Goal: Use online tool/utility: Utilize a website feature to perform a specific function

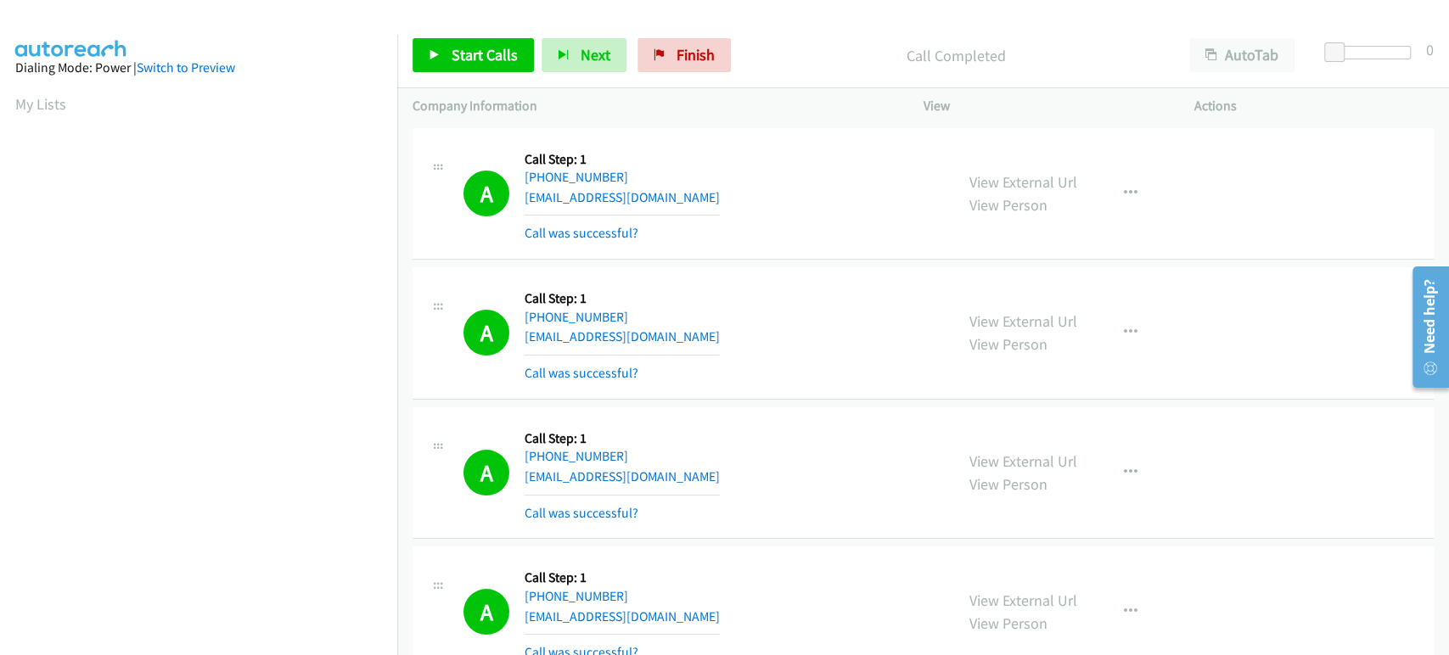
scroll to position [298, 0]
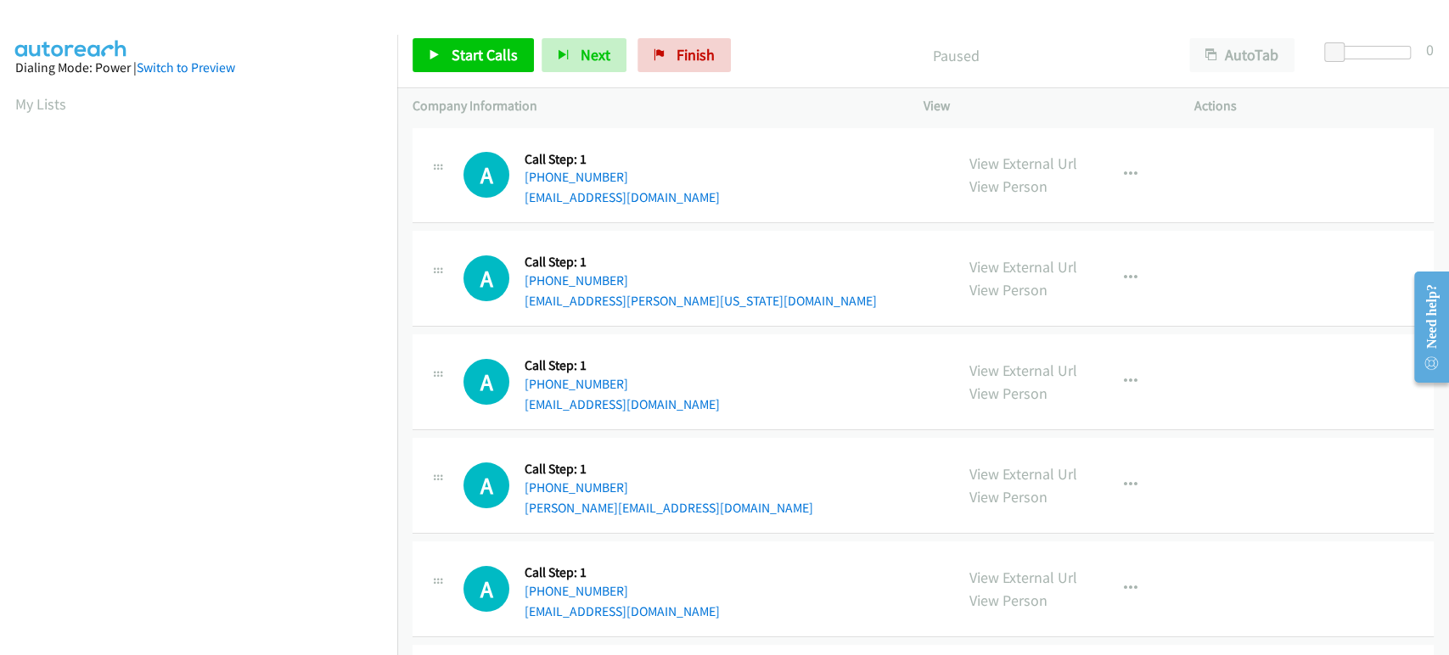
scroll to position [298, 0]
click at [470, 52] on span "Start Calls" at bounding box center [484, 55] width 66 height 20
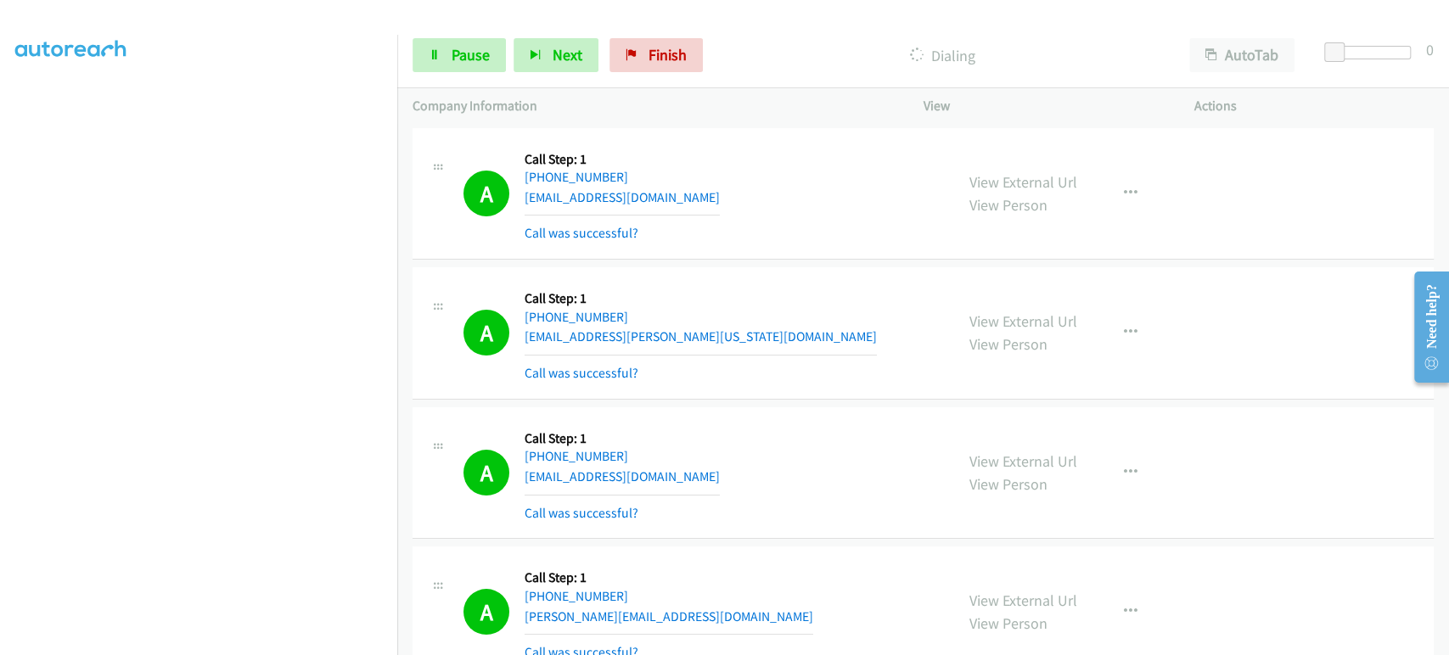
scroll to position [0, 0]
click at [453, 46] on span "Pause" at bounding box center [470, 55] width 38 height 20
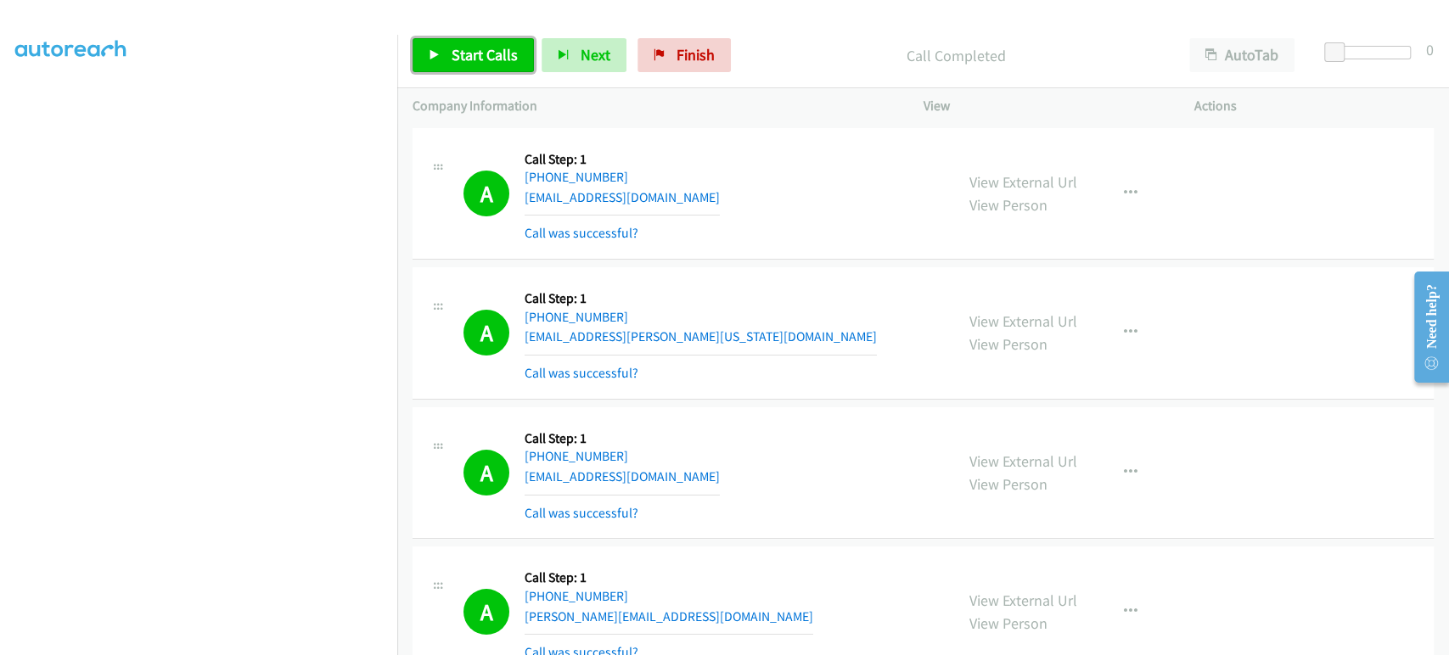
click at [496, 41] on link "Start Calls" at bounding box center [472, 55] width 121 height 34
click at [466, 59] on span "Pause" at bounding box center [470, 55] width 38 height 20
click at [475, 71] on div "Start Calls Pause Next Finish Call Completed AutoTab AutoTab 0" at bounding box center [922, 55] width 1051 height 65
click at [475, 59] on span "Start Calls" at bounding box center [484, 55] width 66 height 20
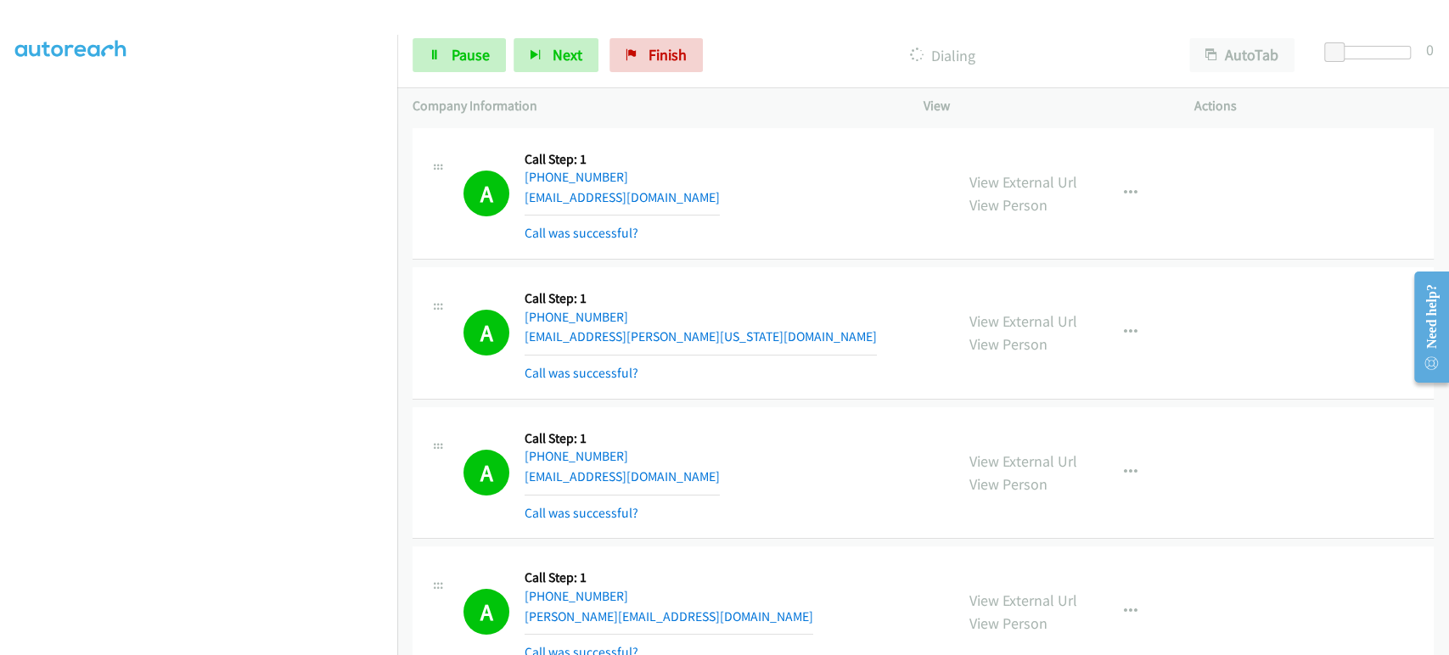
scroll to position [109, 0]
click at [564, 54] on span "Next" at bounding box center [567, 55] width 30 height 20
click at [466, 70] on link "Pause" at bounding box center [458, 55] width 93 height 34
click at [502, 51] on span "Start Calls" at bounding box center [484, 55] width 66 height 20
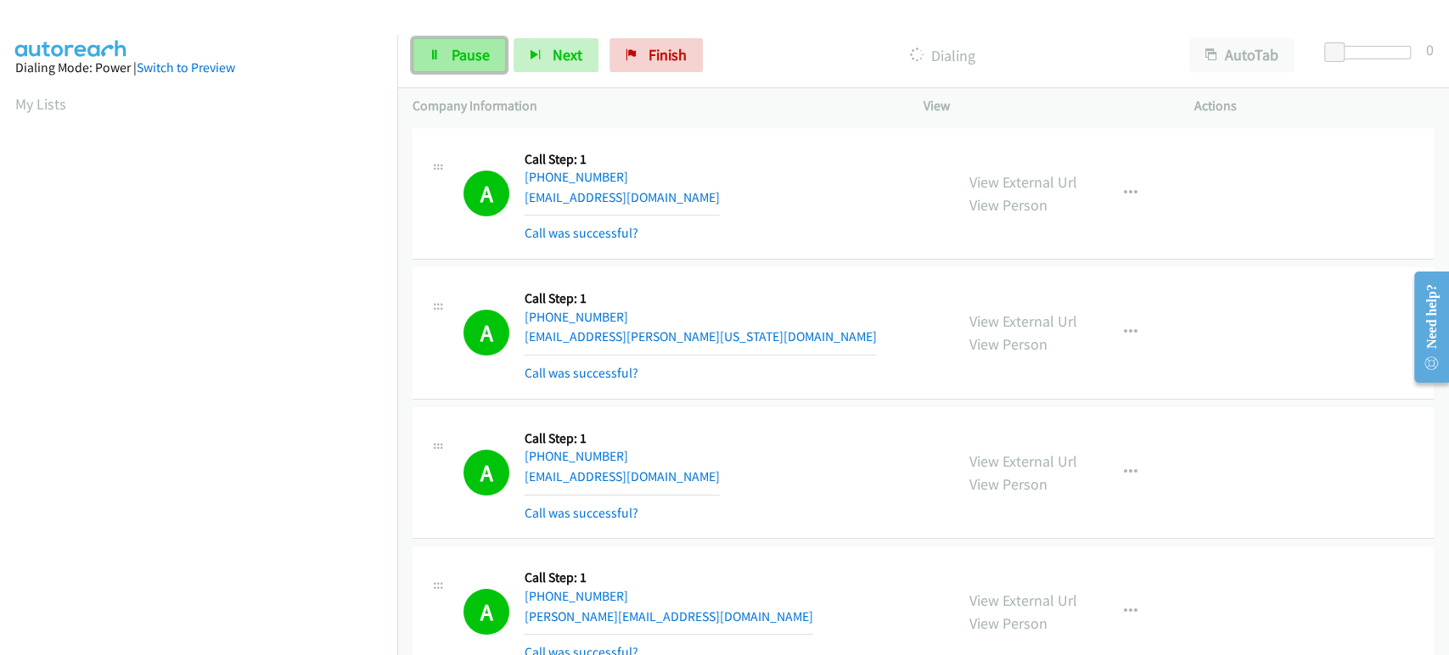
click at [457, 53] on span "Pause" at bounding box center [470, 55] width 38 height 20
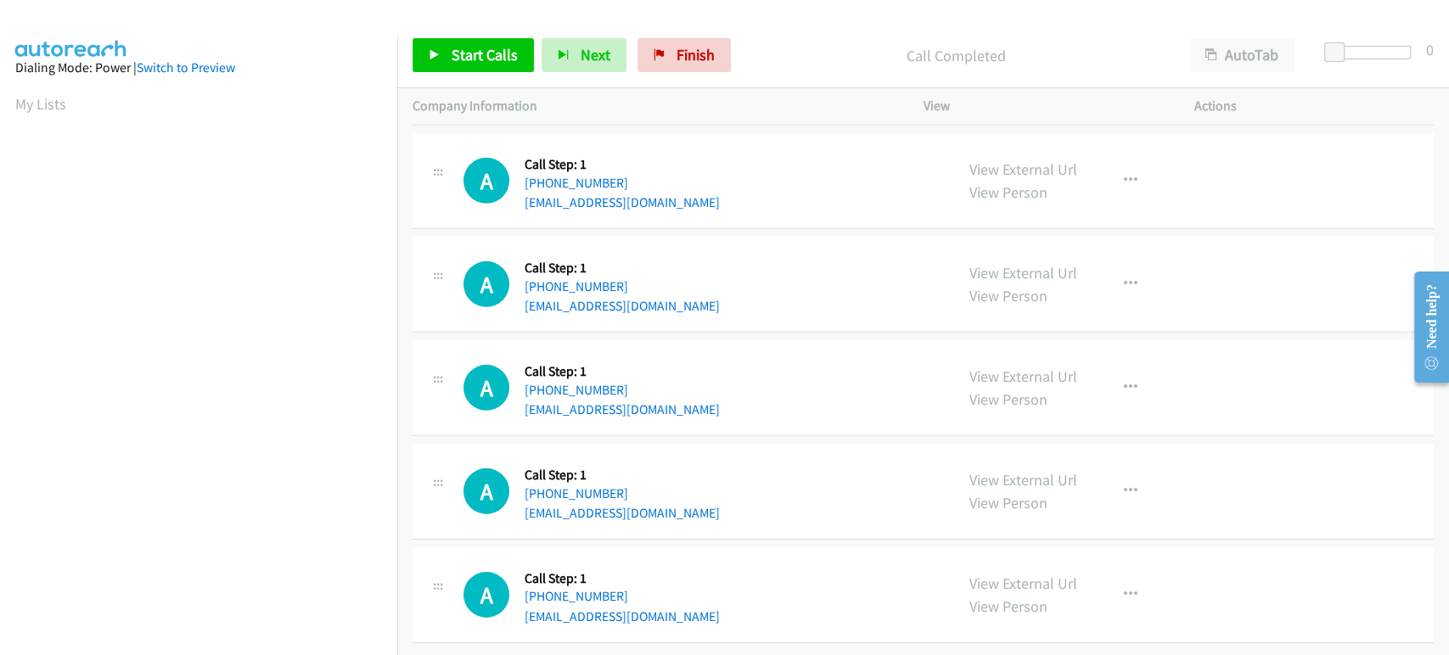
scroll to position [3453, 0]
click at [481, 52] on span "Start Calls" at bounding box center [484, 55] width 66 height 20
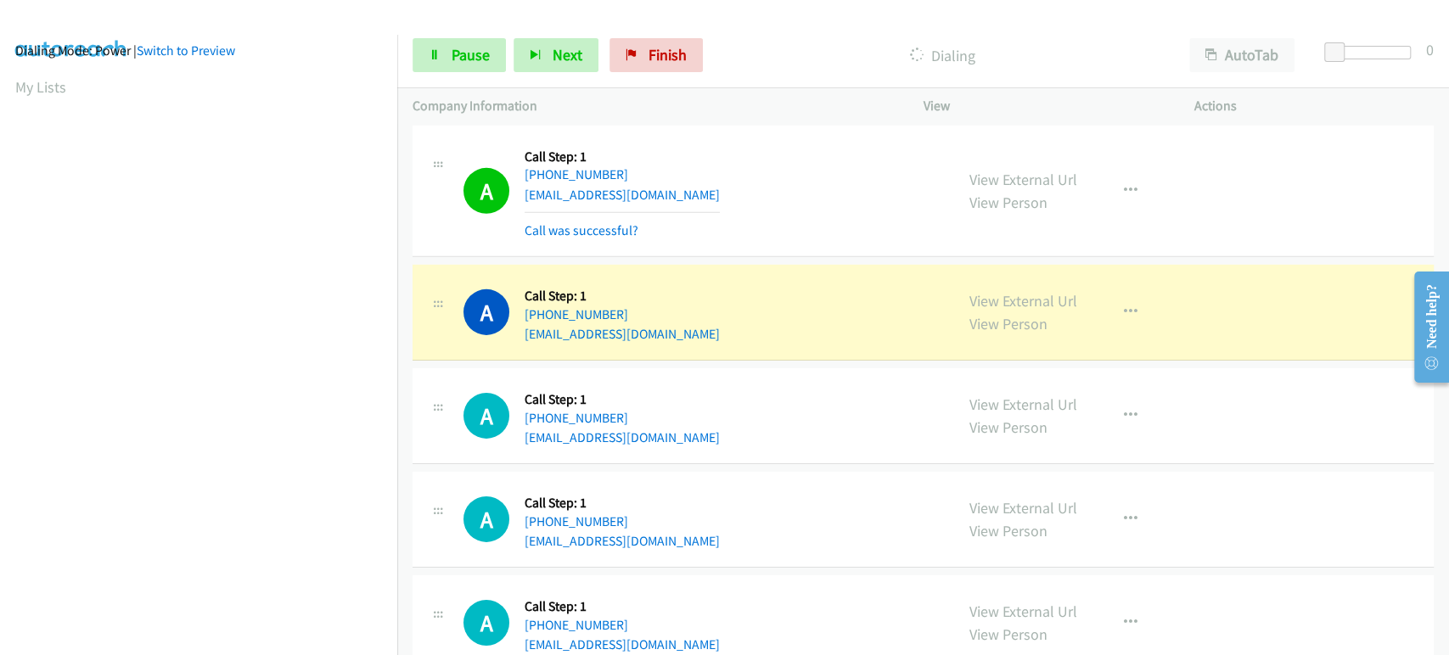
scroll to position [0, 0]
click at [471, 42] on link "Pause" at bounding box center [458, 55] width 93 height 34
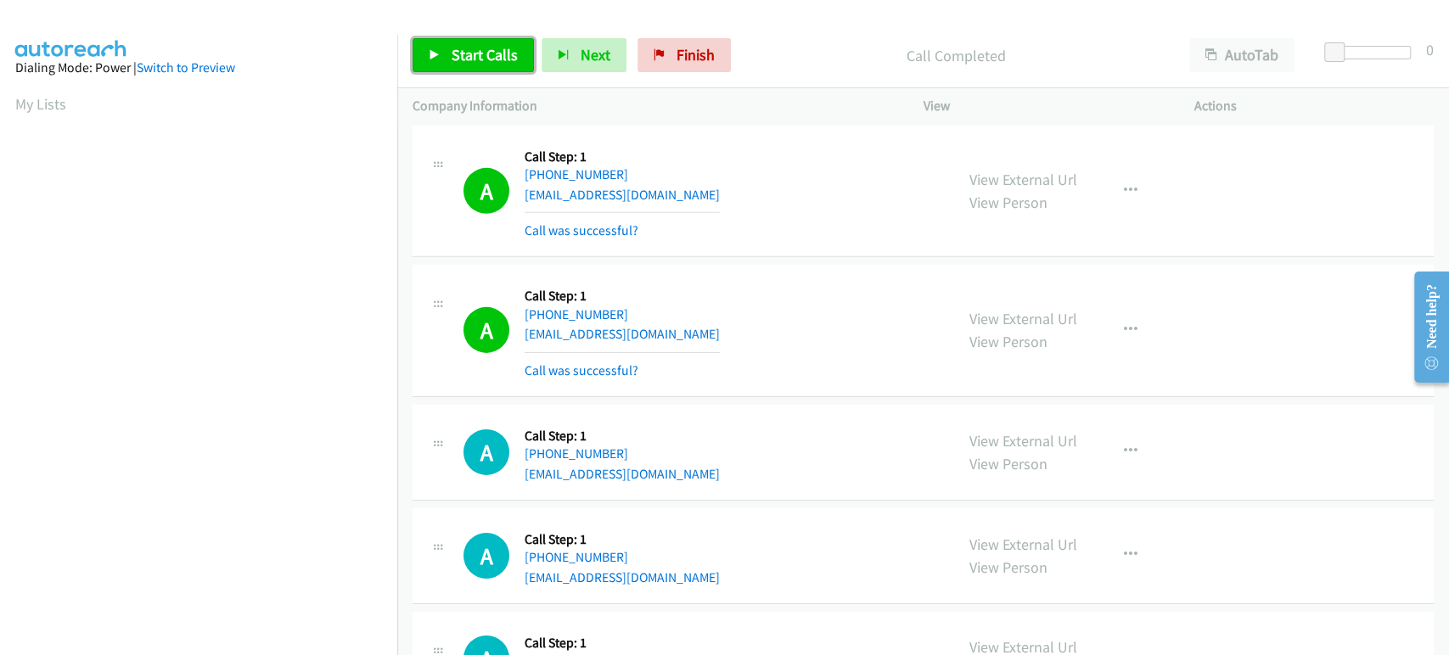
click at [478, 63] on span "Start Calls" at bounding box center [484, 55] width 66 height 20
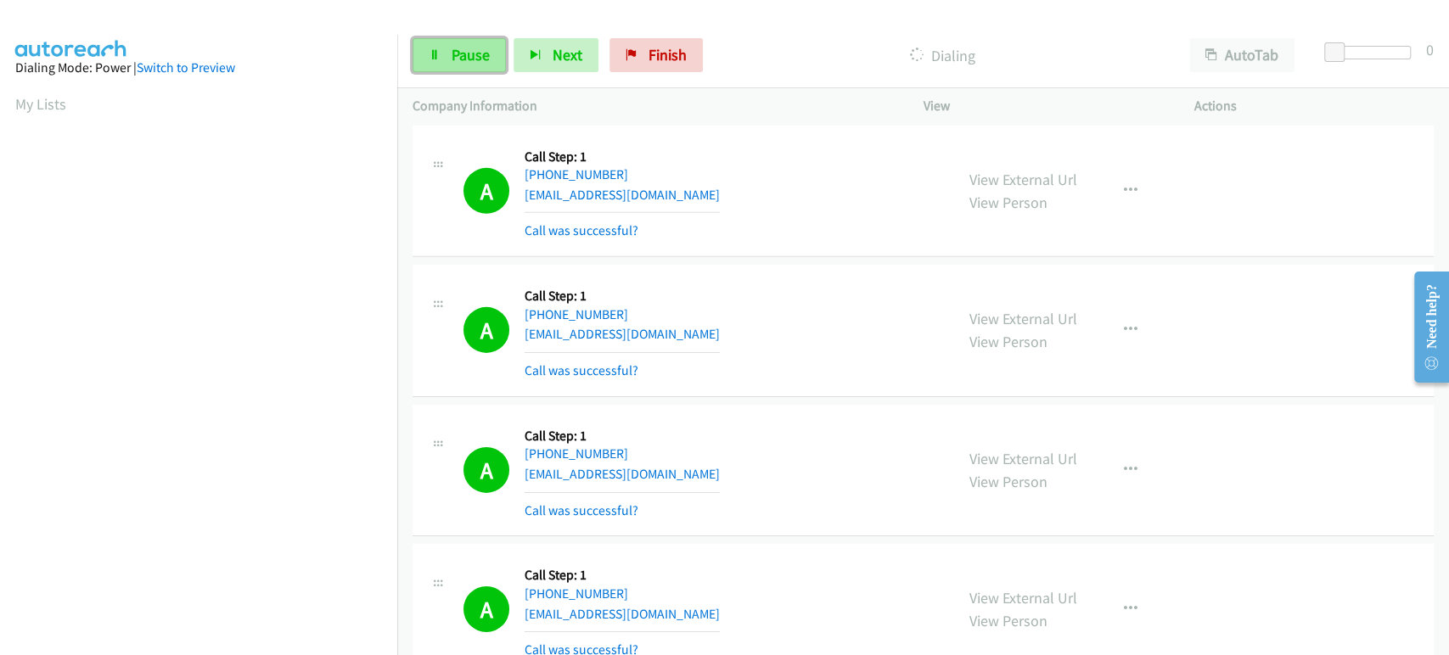
click at [468, 63] on span "Pause" at bounding box center [470, 55] width 38 height 20
click at [475, 53] on span "Start Calls" at bounding box center [484, 55] width 66 height 20
click at [470, 55] on span "Pause" at bounding box center [470, 55] width 38 height 20
click at [471, 54] on span "Start Calls" at bounding box center [484, 55] width 66 height 20
click at [437, 64] on link "Pause" at bounding box center [458, 55] width 93 height 34
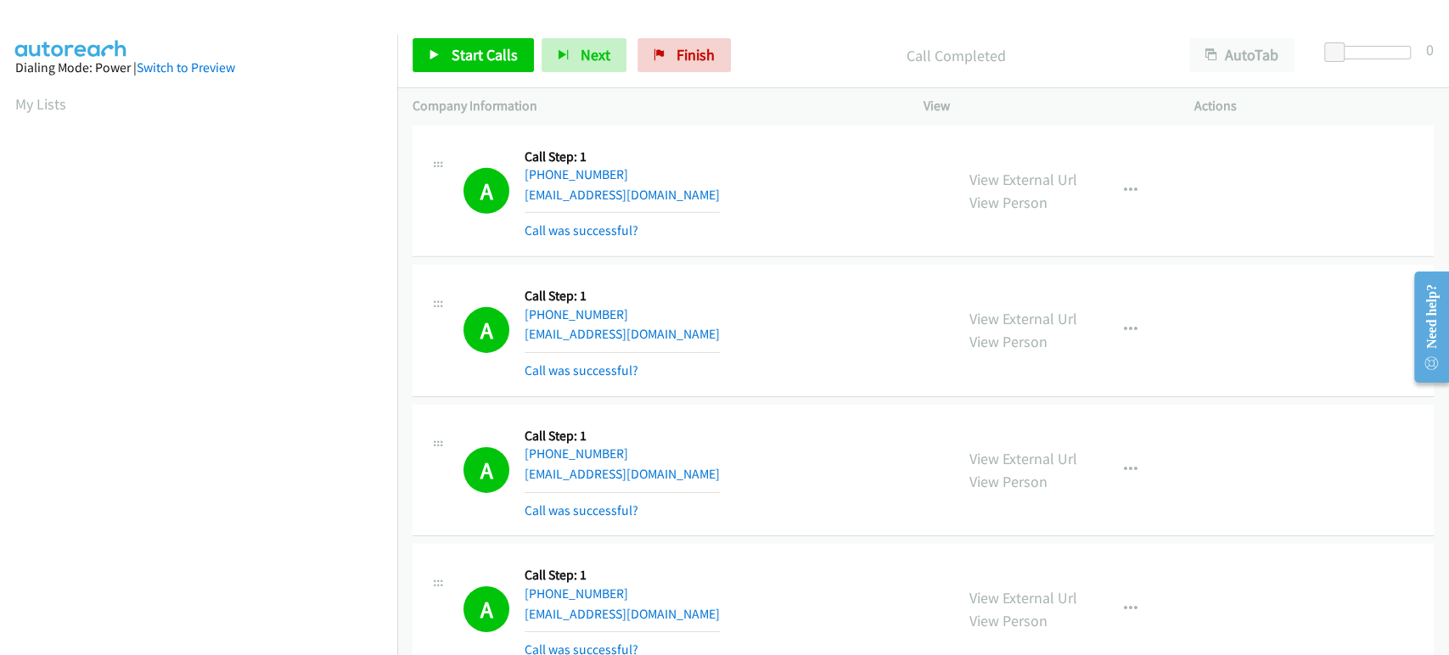
scroll to position [96, 0]
click at [458, 53] on span "Start Calls" at bounding box center [484, 55] width 66 height 20
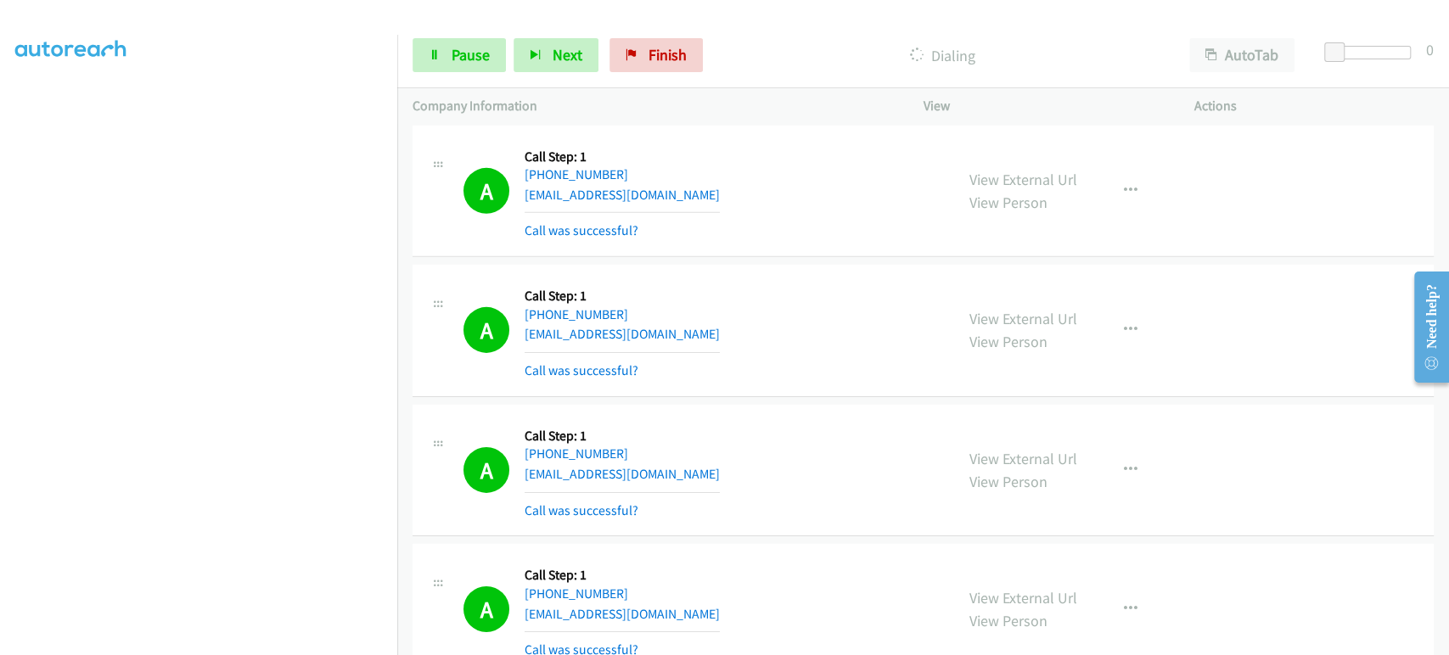
scroll to position [14, 0]
click at [465, 53] on span "Pause" at bounding box center [470, 55] width 38 height 20
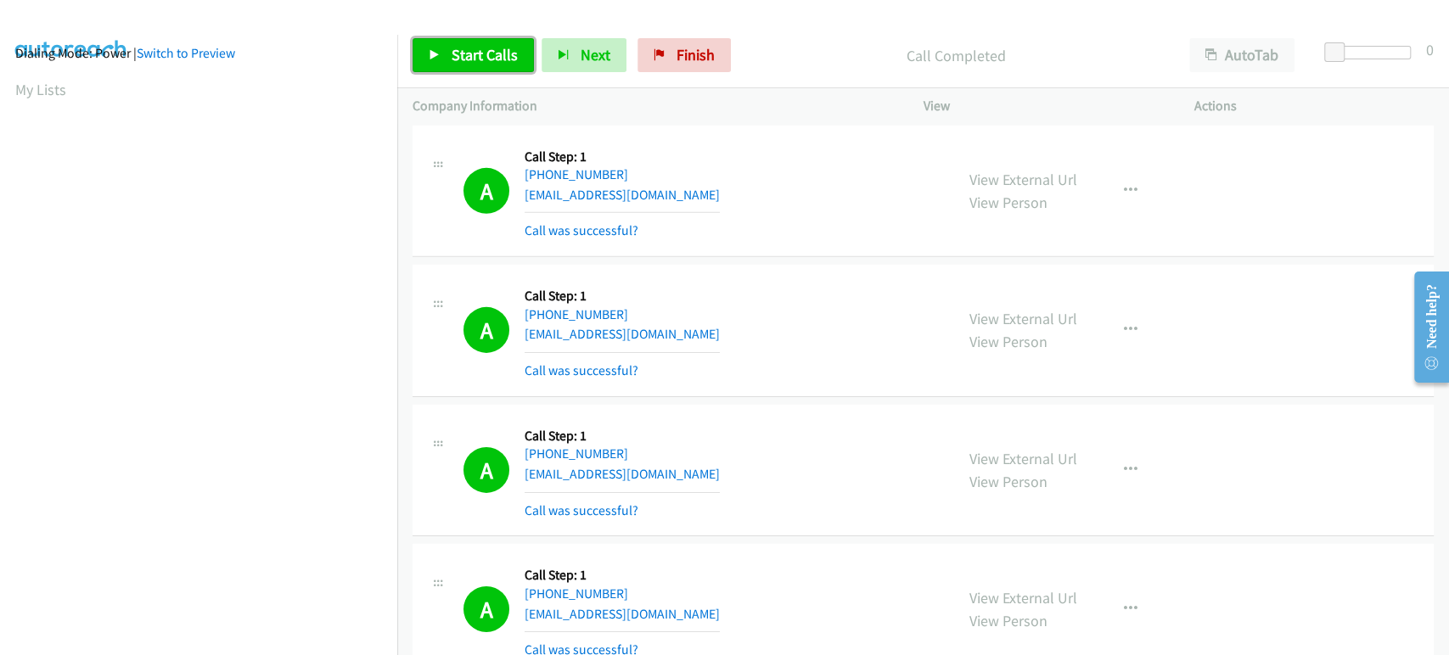
click at [458, 64] on link "Start Calls" at bounding box center [472, 55] width 121 height 34
click at [464, 48] on span "Pause" at bounding box center [470, 55] width 38 height 20
click at [475, 58] on span "Start Calls" at bounding box center [484, 55] width 66 height 20
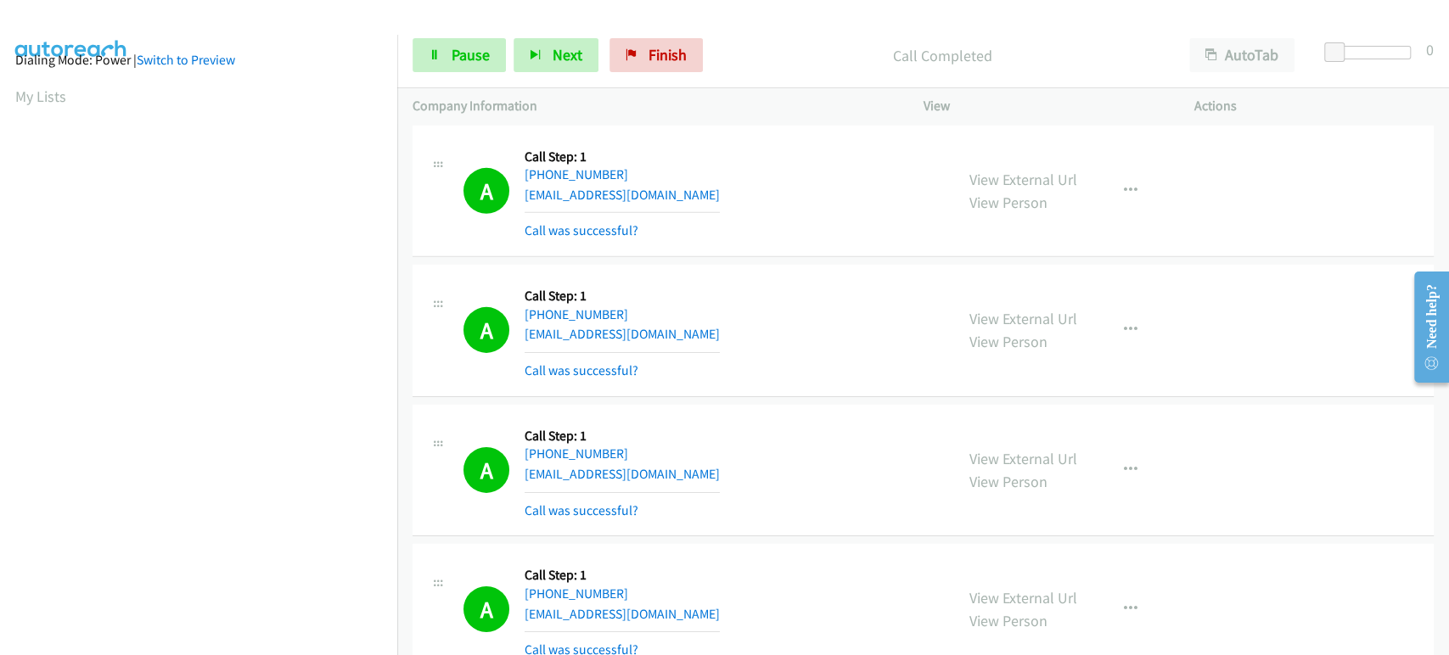
scroll to position [0, 0]
click at [554, 62] on span "Next" at bounding box center [567, 55] width 30 height 20
click at [464, 65] on link "Pause" at bounding box center [458, 55] width 93 height 34
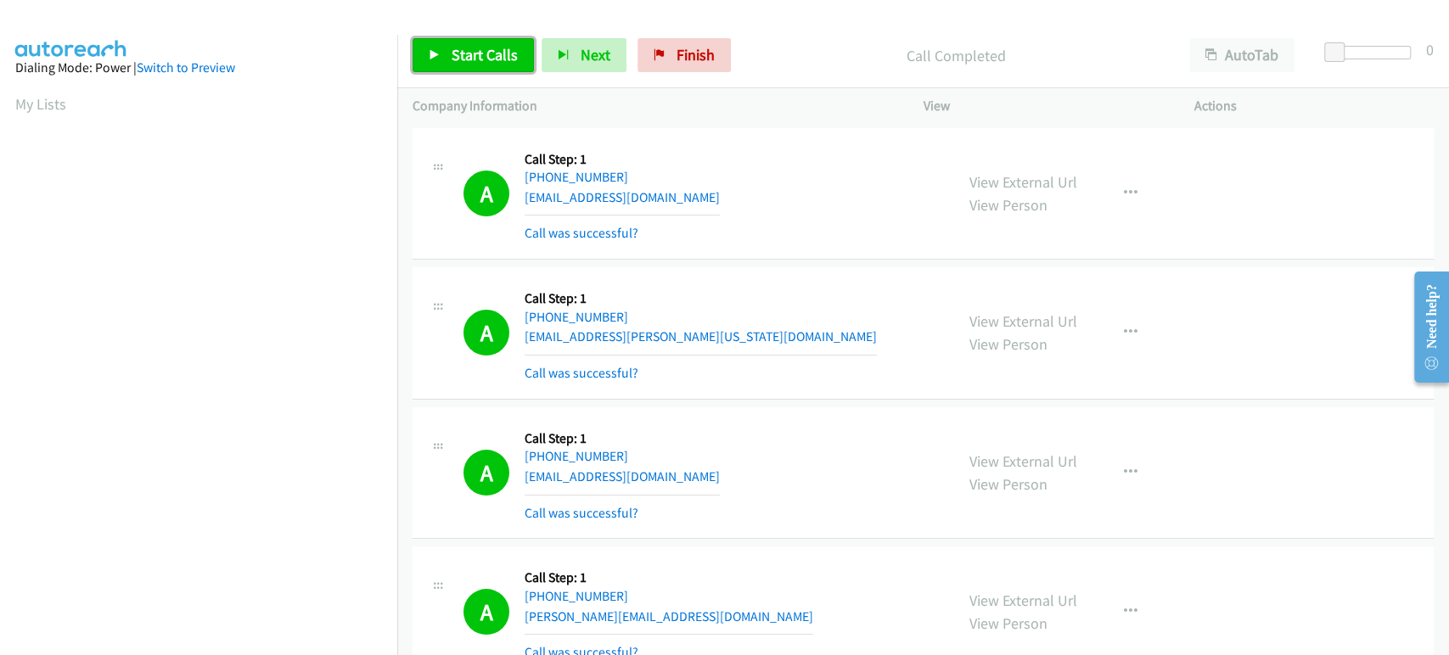
click at [458, 53] on span "Start Calls" at bounding box center [484, 55] width 66 height 20
click at [437, 63] on link "Pause" at bounding box center [458, 55] width 93 height 34
click at [467, 59] on span "Start Calls" at bounding box center [484, 55] width 66 height 20
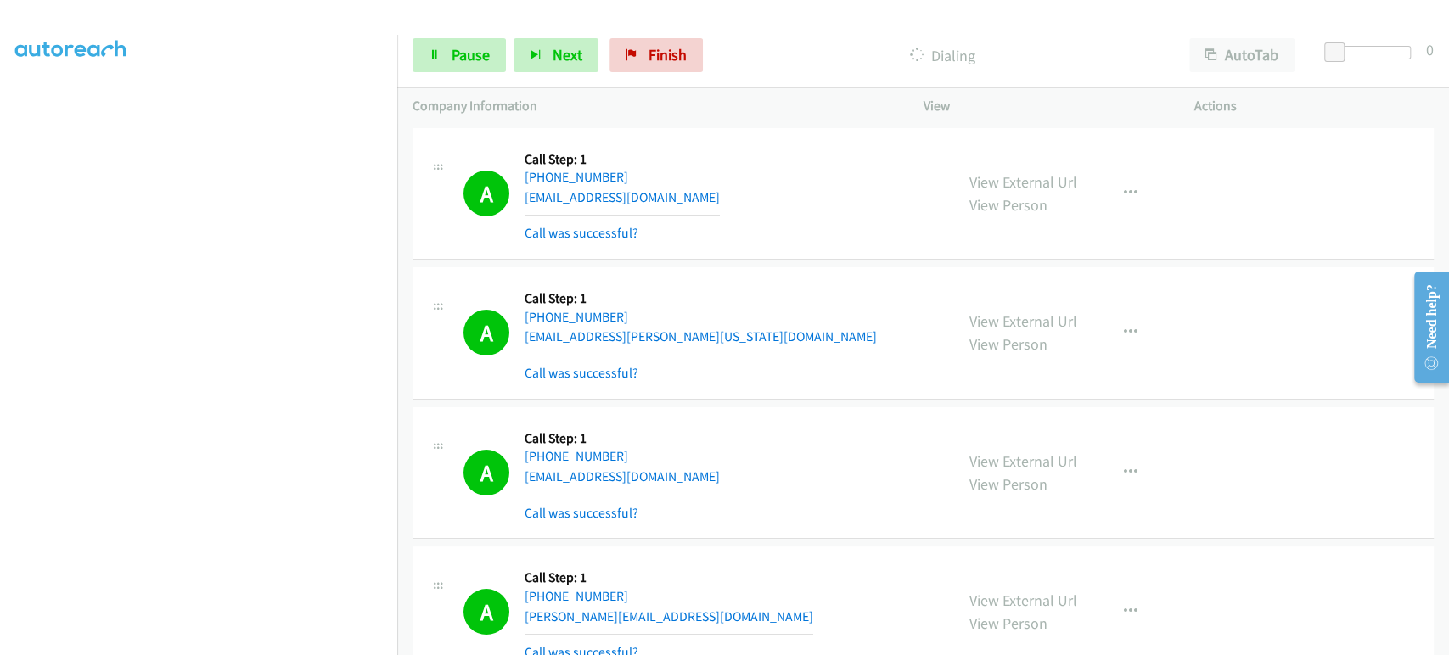
scroll to position [298, 0]
click at [455, 75] on div "Start Calls Pause Next Finish Dialing AutoTab AutoTab 0" at bounding box center [922, 55] width 1051 height 65
click at [455, 62] on span "Pause" at bounding box center [470, 55] width 38 height 20
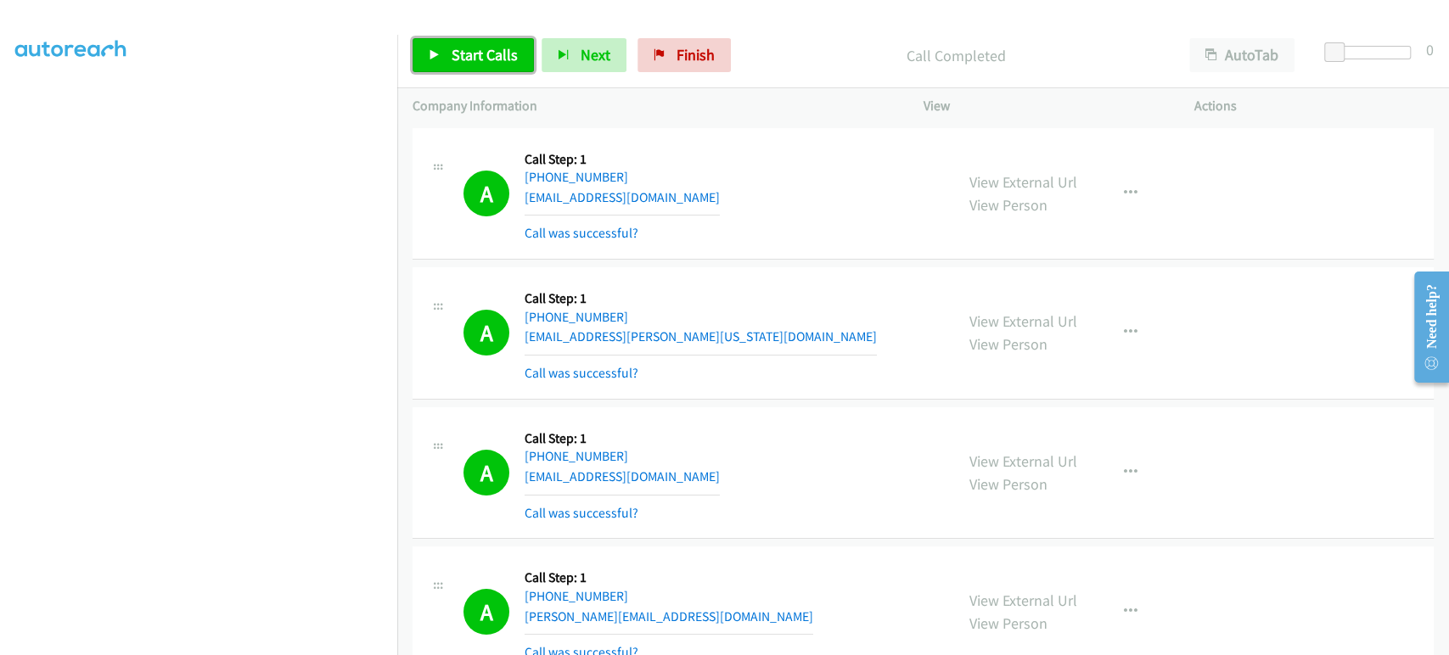
click at [458, 46] on span "Start Calls" at bounding box center [484, 55] width 66 height 20
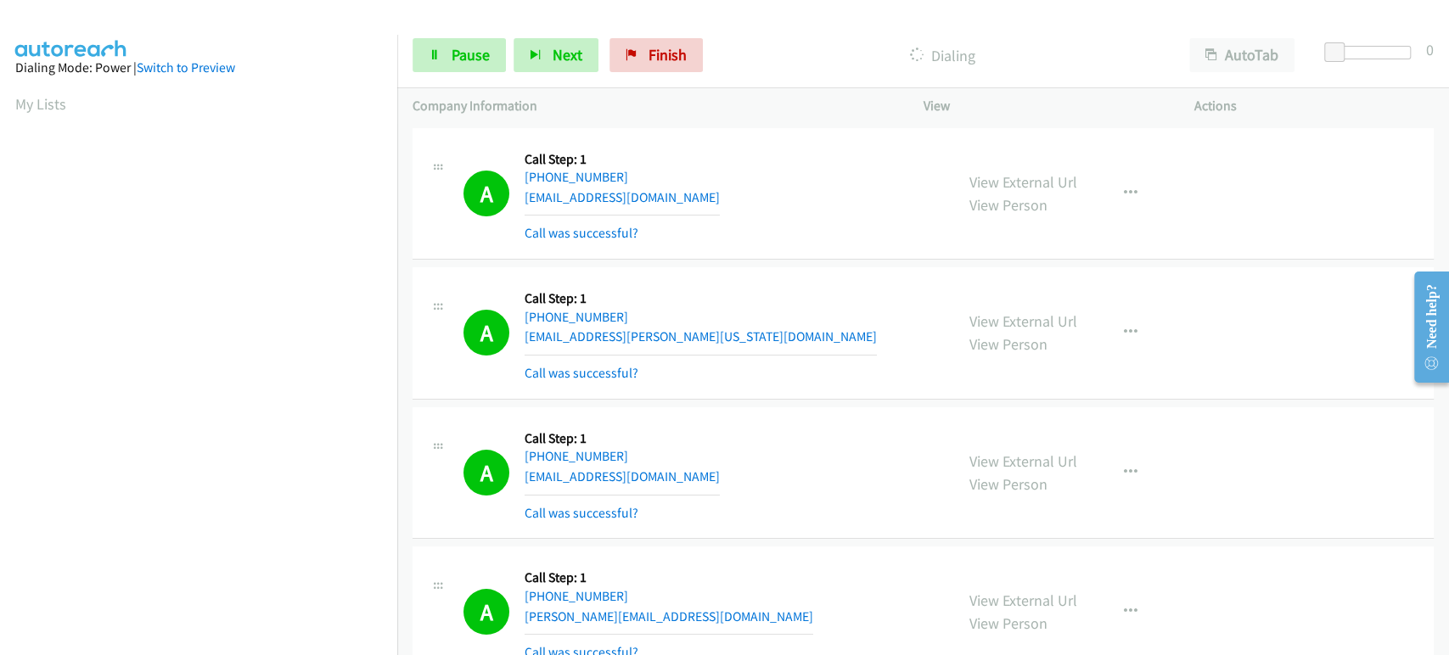
scroll to position [0, 0]
click at [489, 48] on link "Pause" at bounding box center [458, 55] width 93 height 34
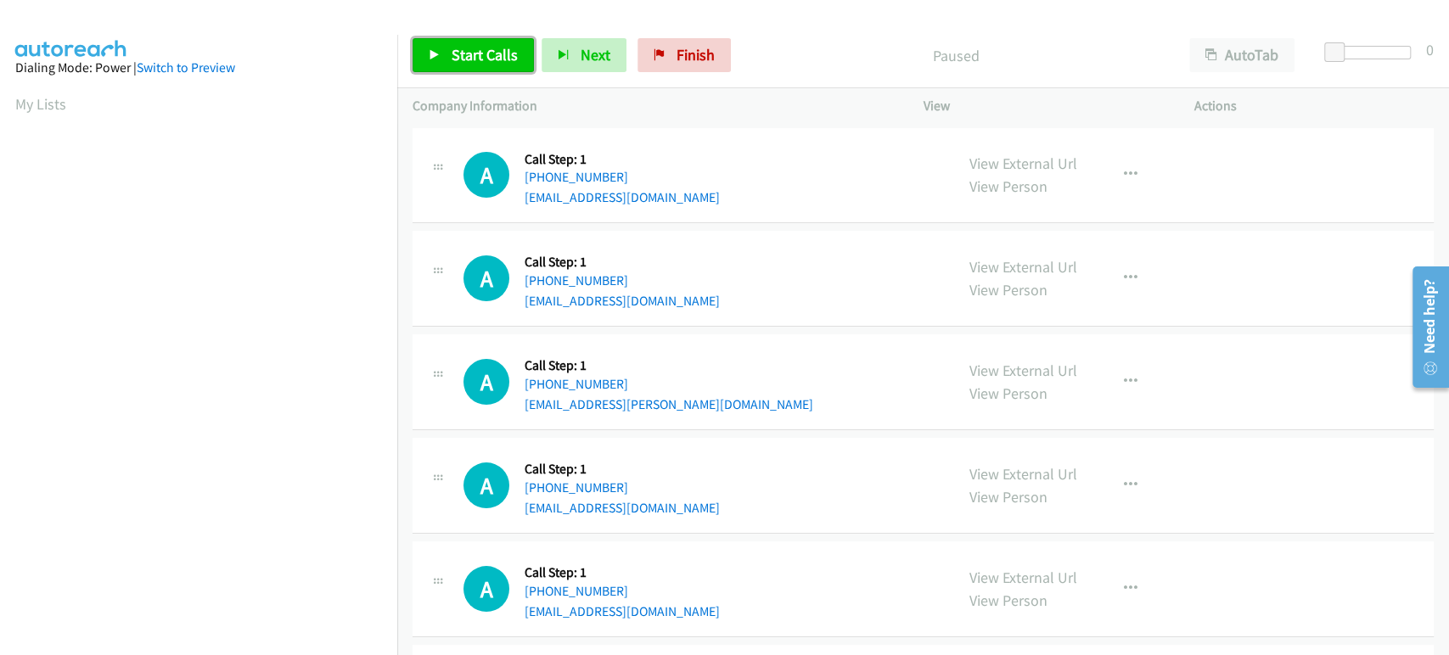
click at [462, 52] on span "Start Calls" at bounding box center [484, 55] width 66 height 20
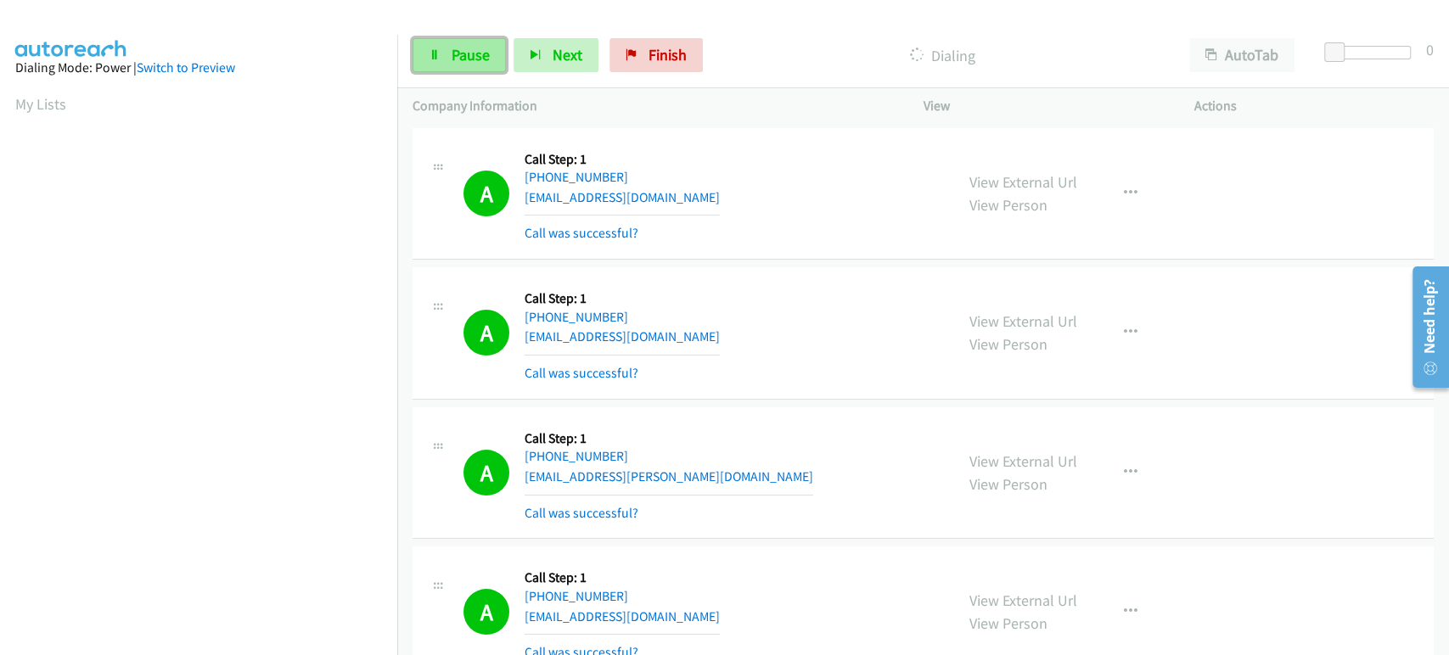
click at [462, 66] on link "Pause" at bounding box center [458, 55] width 93 height 34
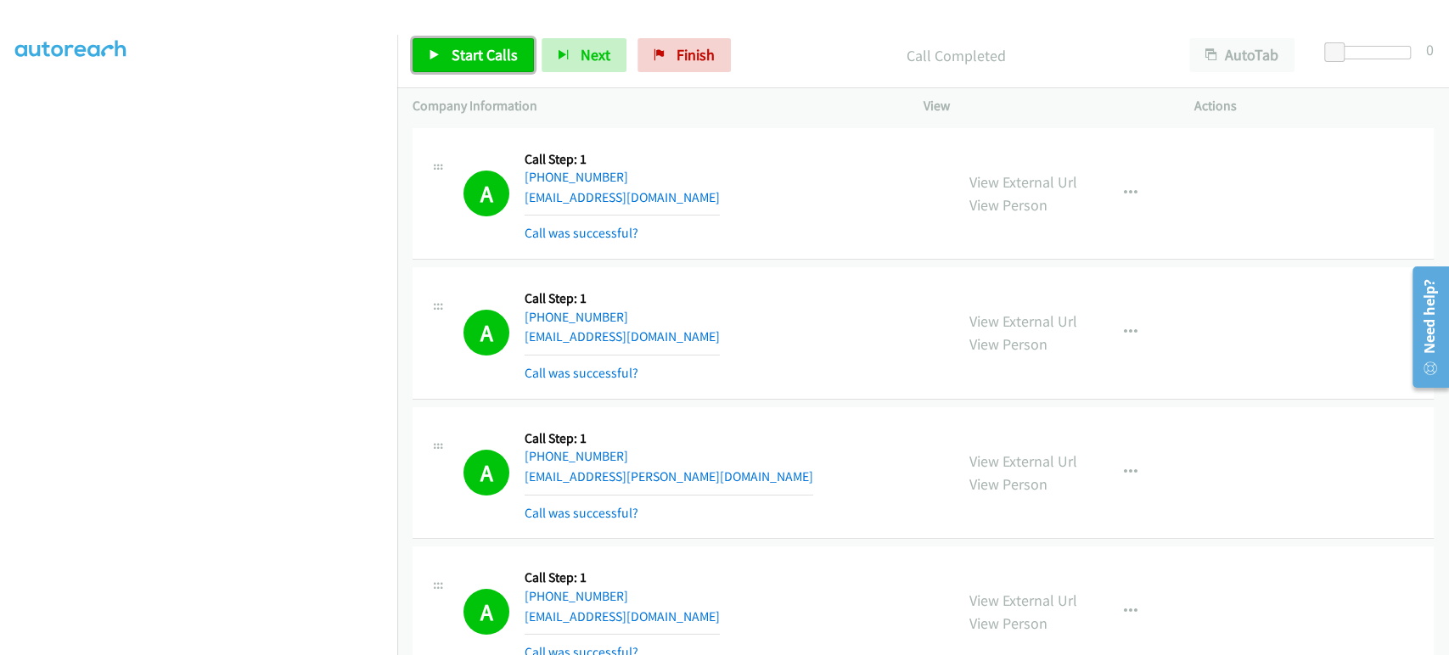
click at [469, 56] on span "Start Calls" at bounding box center [484, 55] width 66 height 20
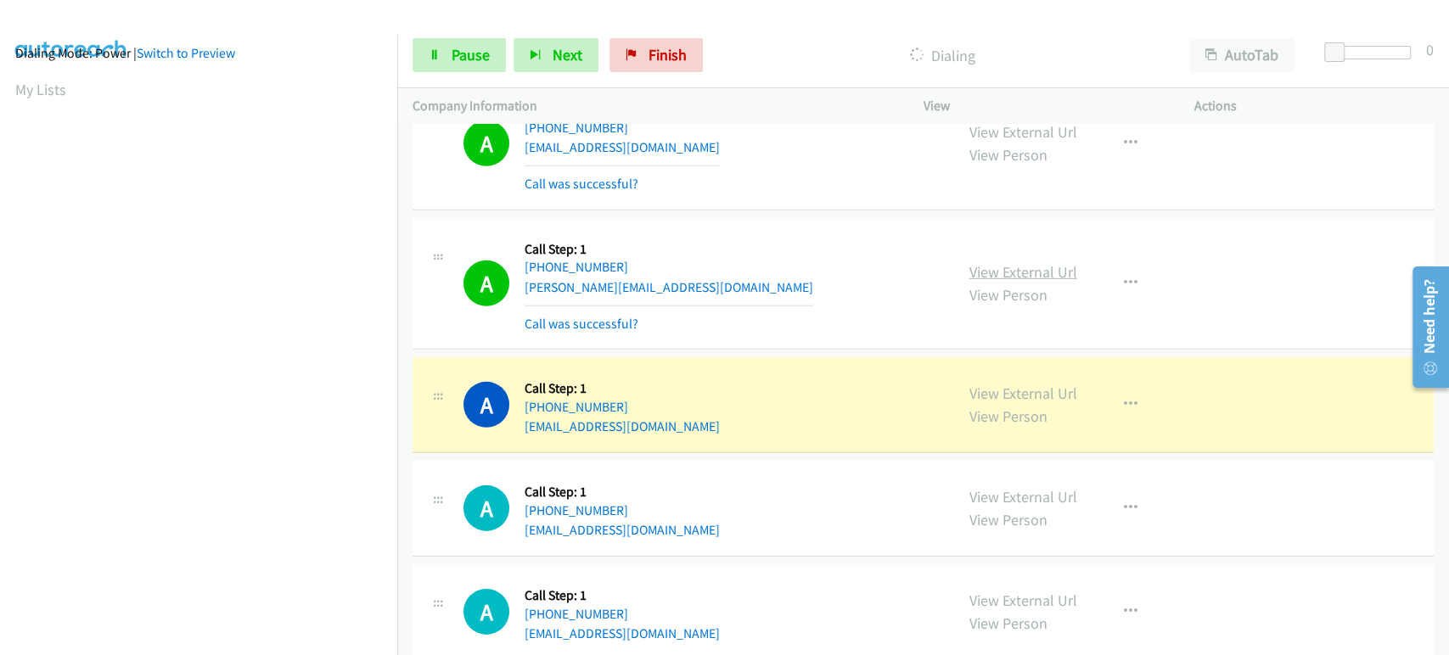
scroll to position [3394, 0]
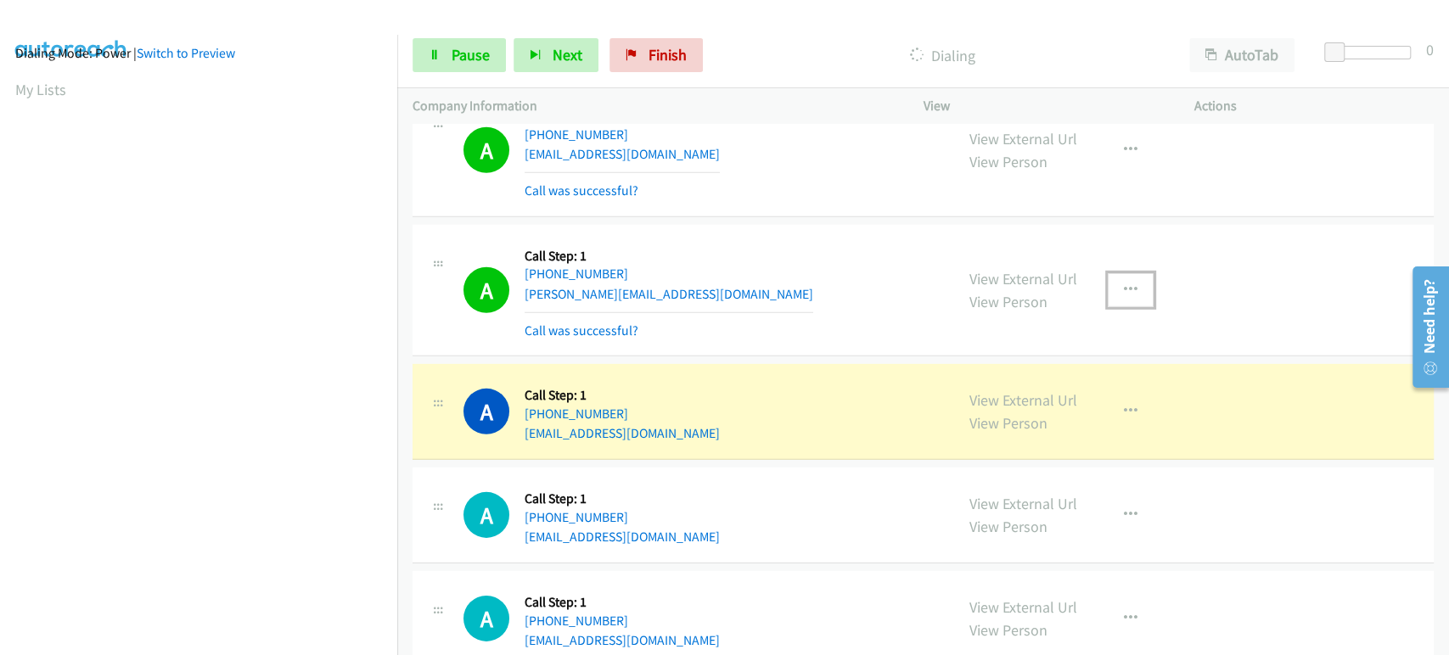
click at [1124, 283] on icon "button" at bounding box center [1131, 290] width 14 height 14
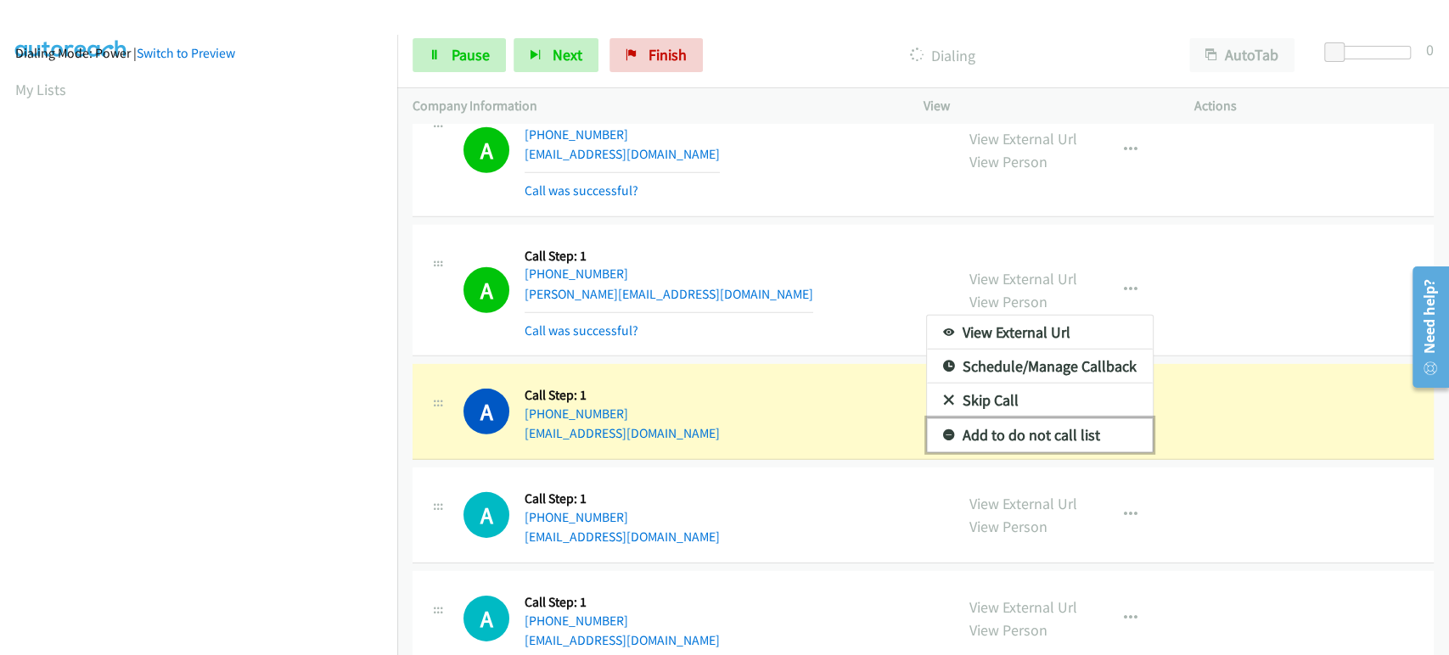
click at [1056, 419] on link "Add to do not call list" at bounding box center [1040, 435] width 226 height 34
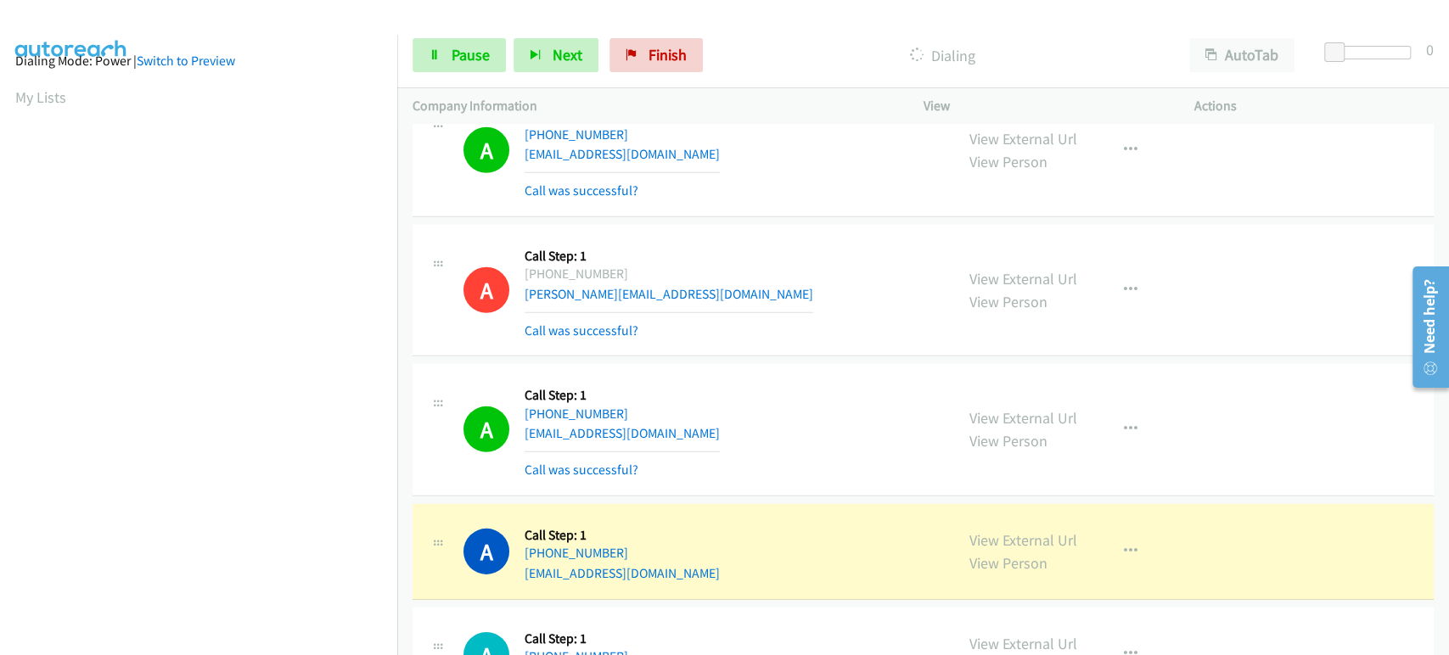
scroll to position [0, 0]
click at [783, 24] on div "Start Calls Pause Next Finish Dialing AutoTab AutoTab 0" at bounding box center [922, 55] width 1051 height 65
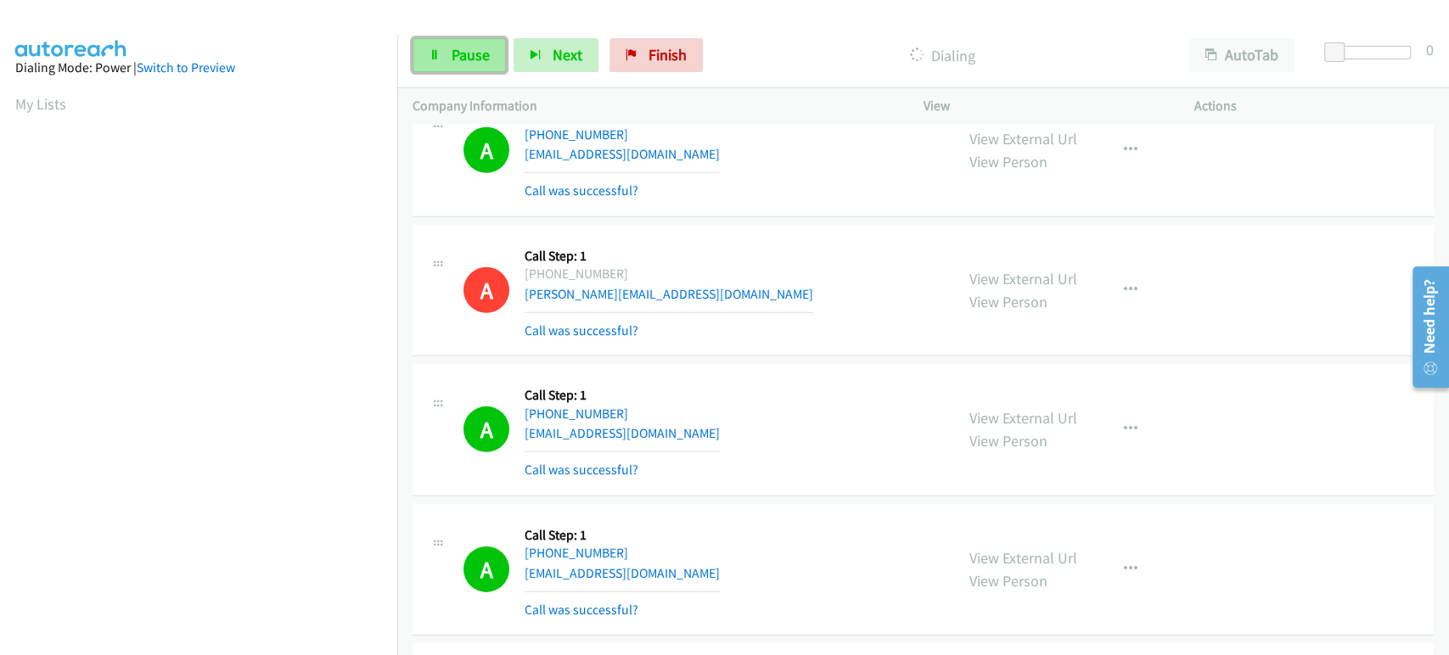
click at [415, 53] on link "Pause" at bounding box center [458, 55] width 93 height 34
